Goal: Understand process/instructions: Learn how to perform a task or action

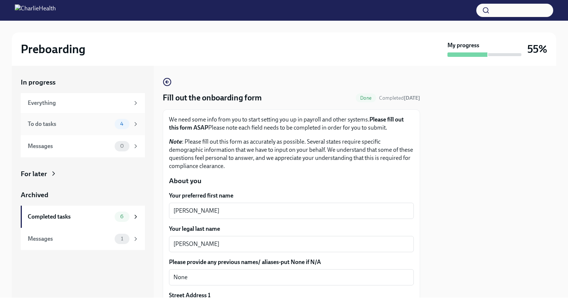
click at [80, 126] on div "To do tasks" at bounding box center [70, 124] width 84 height 8
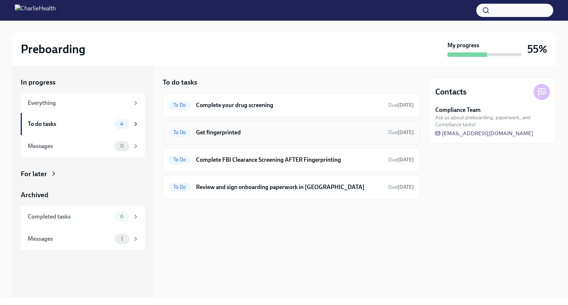
click at [204, 132] on h6 "Get fingerprinted" at bounding box center [289, 133] width 186 height 8
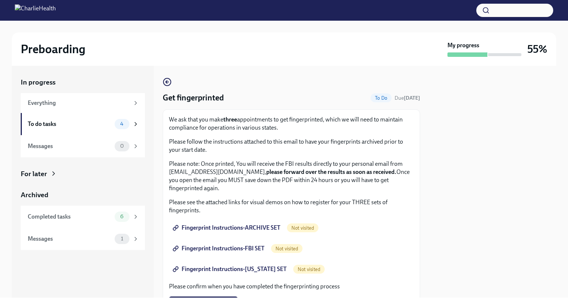
click at [243, 230] on span "Fingerprint Instructions-ARCHIVE SET" at bounding box center [227, 227] width 106 height 7
click at [248, 249] on span "Fingerprint Instructions-FBI SET" at bounding box center [219, 248] width 90 height 7
click at [262, 270] on span "Fingerprint Instructions-[US_STATE] SET" at bounding box center [230, 269] width 112 height 7
click at [98, 130] on div "To do tasks 4" at bounding box center [83, 124] width 124 height 22
